Goal: Check status: Check status

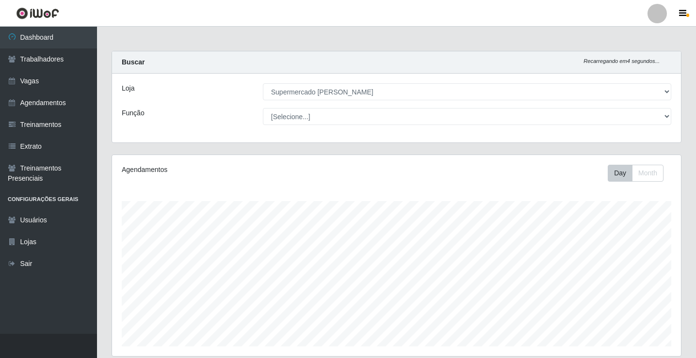
select select "72"
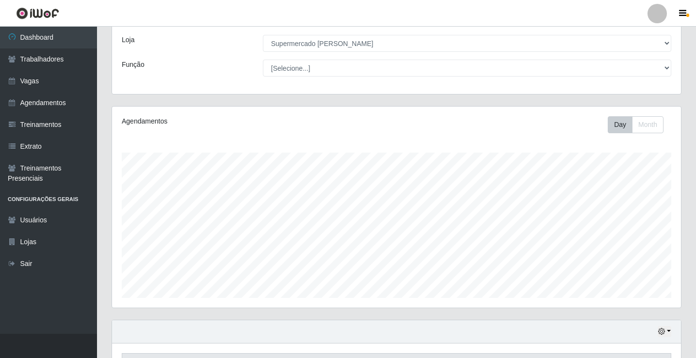
scroll to position [201, 569]
click at [482, 129] on div "Day Month" at bounding box center [513, 124] width 329 height 17
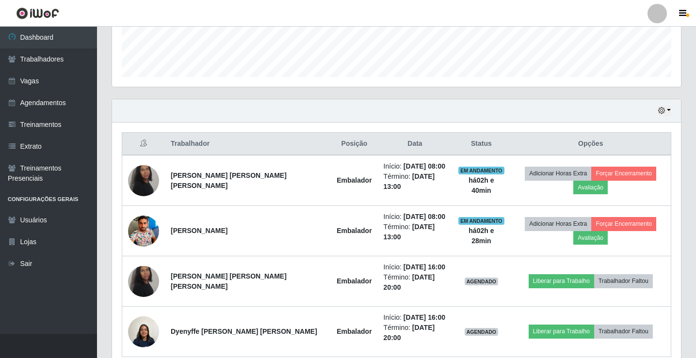
scroll to position [285, 0]
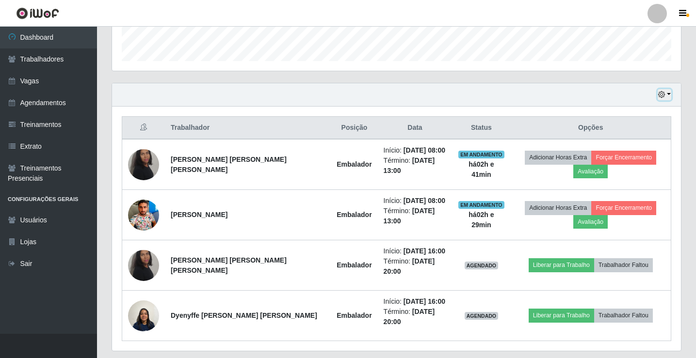
click at [666, 99] on button "button" at bounding box center [664, 94] width 14 height 11
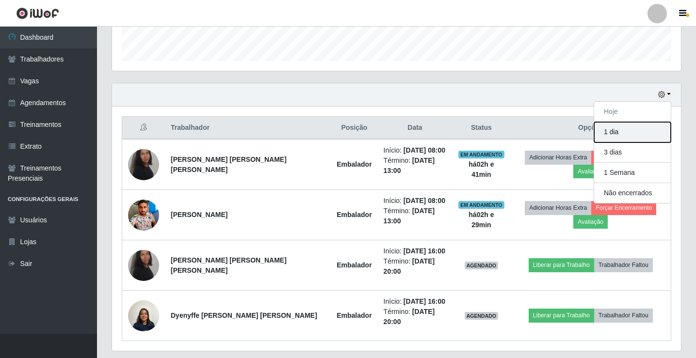
click at [625, 137] on button "1 dia" at bounding box center [632, 132] width 77 height 20
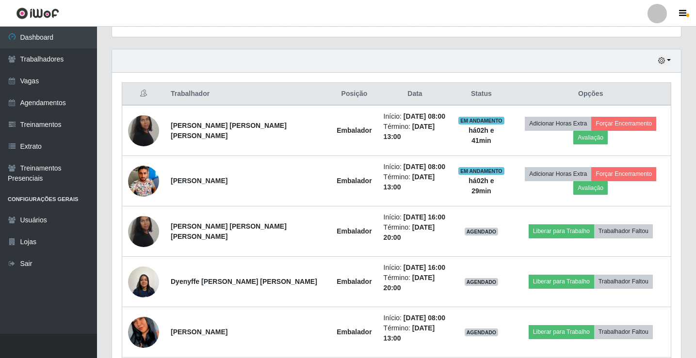
scroll to position [274, 0]
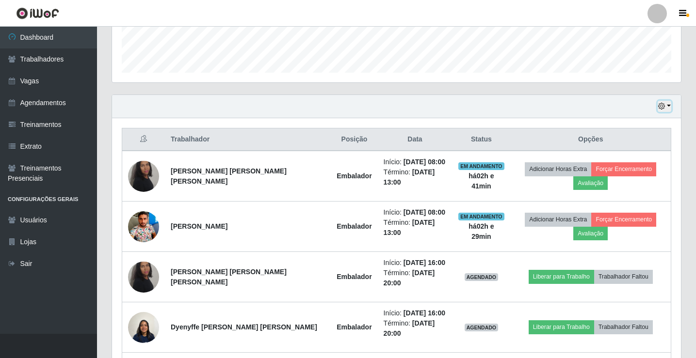
click at [661, 104] on icon "button" at bounding box center [661, 106] width 7 height 7
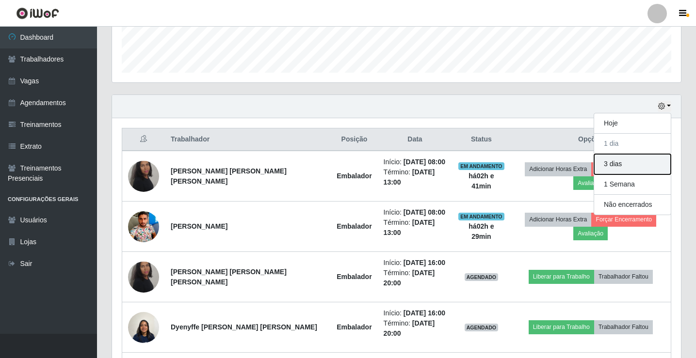
click at [619, 166] on button "3 dias" at bounding box center [632, 164] width 77 height 20
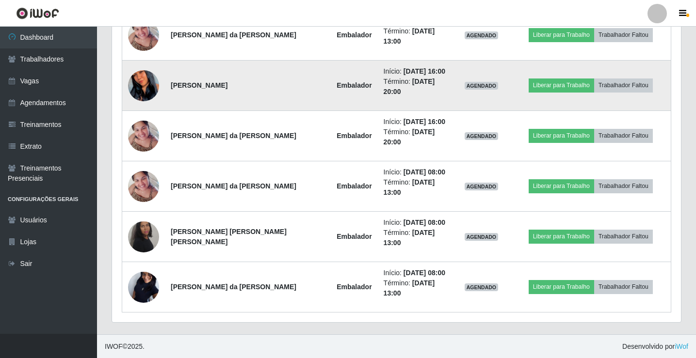
scroll to position [667, 0]
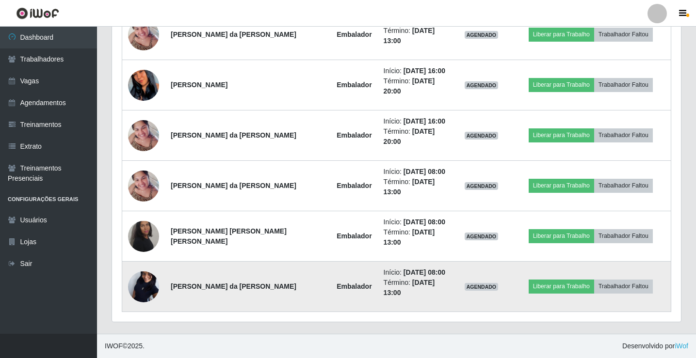
click at [147, 274] on img at bounding box center [143, 286] width 31 height 69
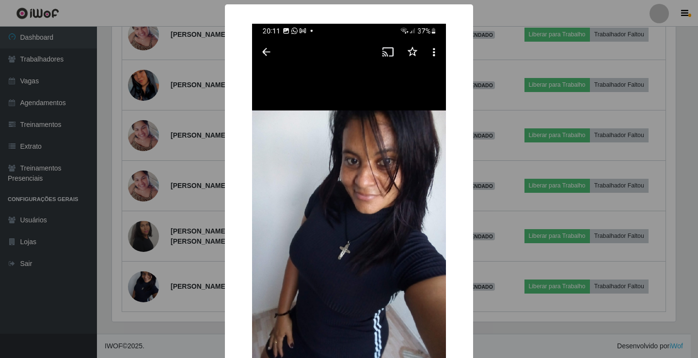
click at [135, 256] on div "× OK Cancel" at bounding box center [349, 179] width 698 height 358
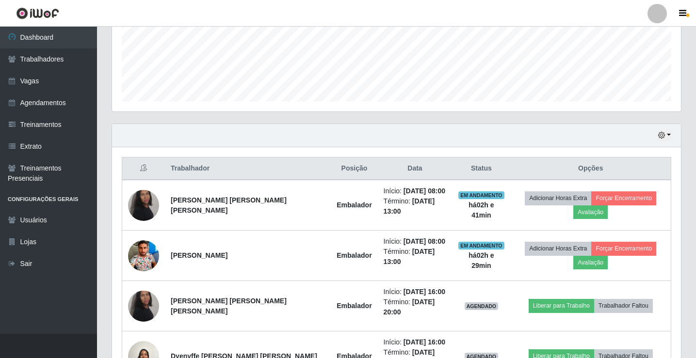
scroll to position [231, 0]
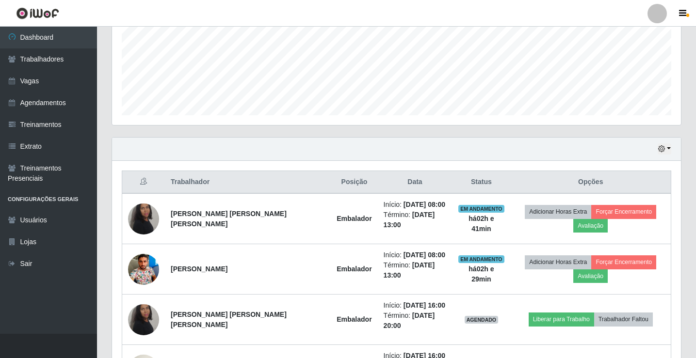
click at [666, 138] on div "Hoje 1 dia 3 dias 1 Semana Não encerrados" at bounding box center [396, 149] width 569 height 23
click at [664, 143] on div "Hoje 1 dia 3 dias 1 Semana Não encerrados" at bounding box center [396, 149] width 569 height 23
click at [662, 144] on button "button" at bounding box center [664, 148] width 14 height 11
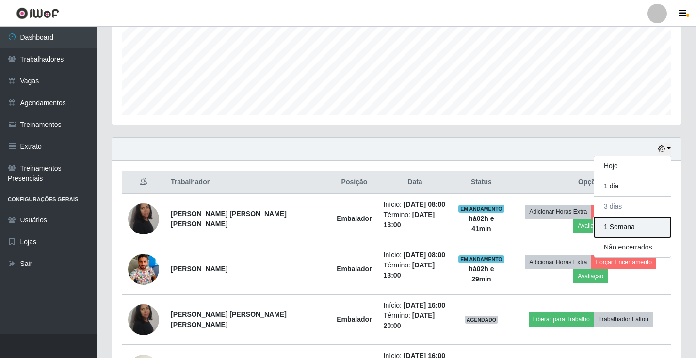
click at [615, 222] on button "1 Semana" at bounding box center [632, 227] width 77 height 20
